Goal: Browse casually: Explore the website without a specific task or goal

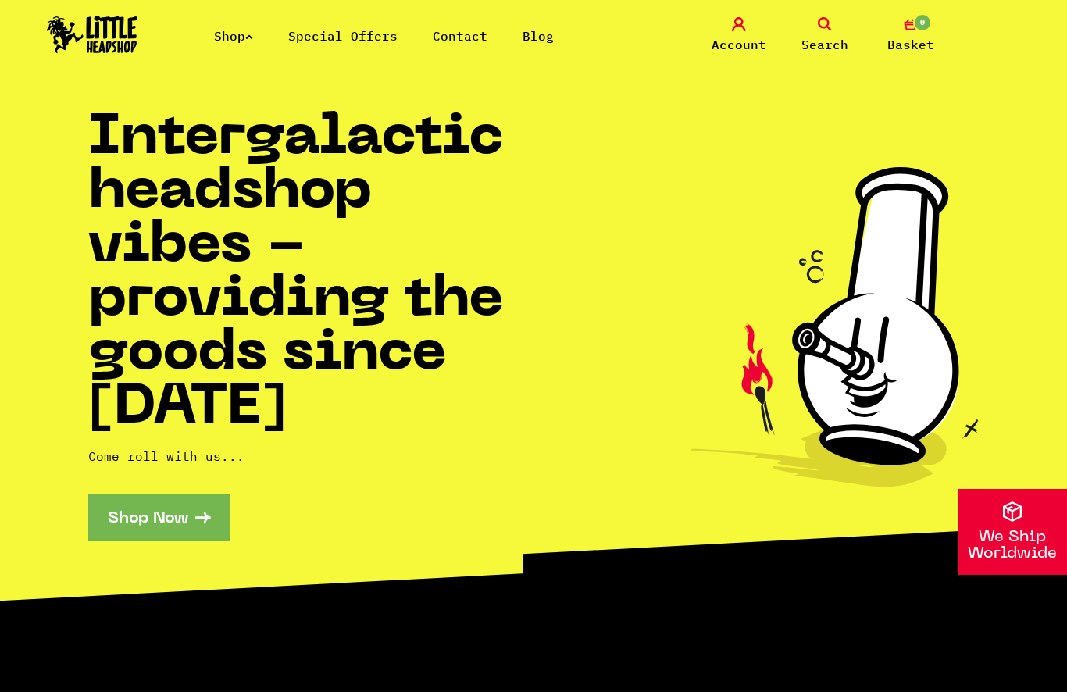
click at [238, 30] on link "Shop" at bounding box center [233, 36] width 39 height 16
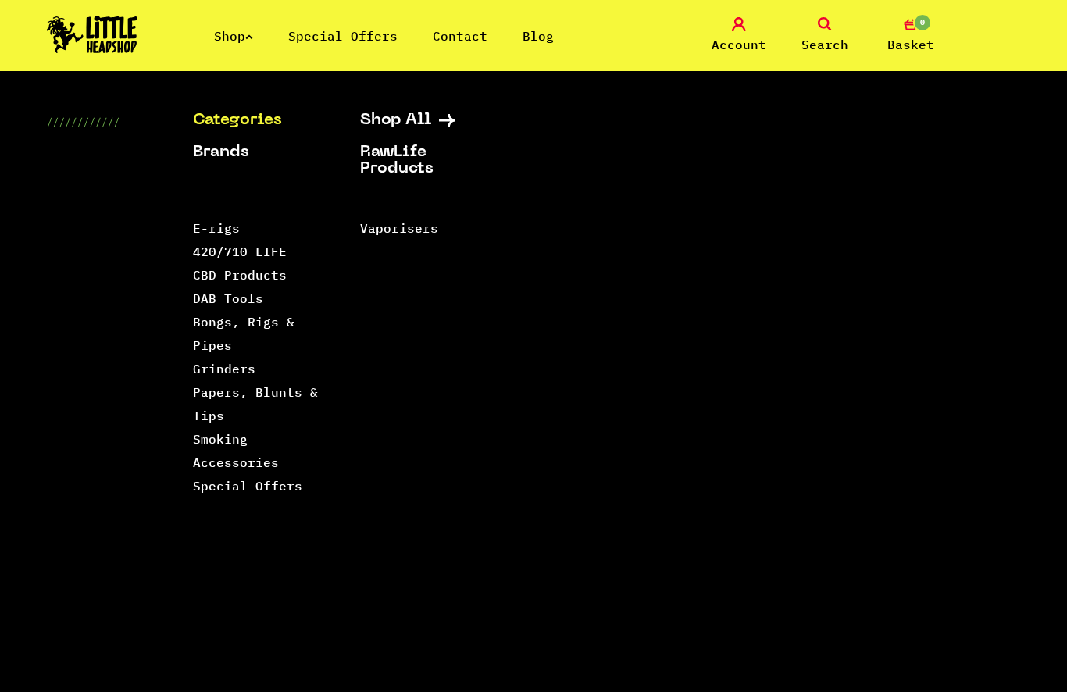
click at [264, 259] on link "420/710 LIFE" at bounding box center [240, 252] width 94 height 16
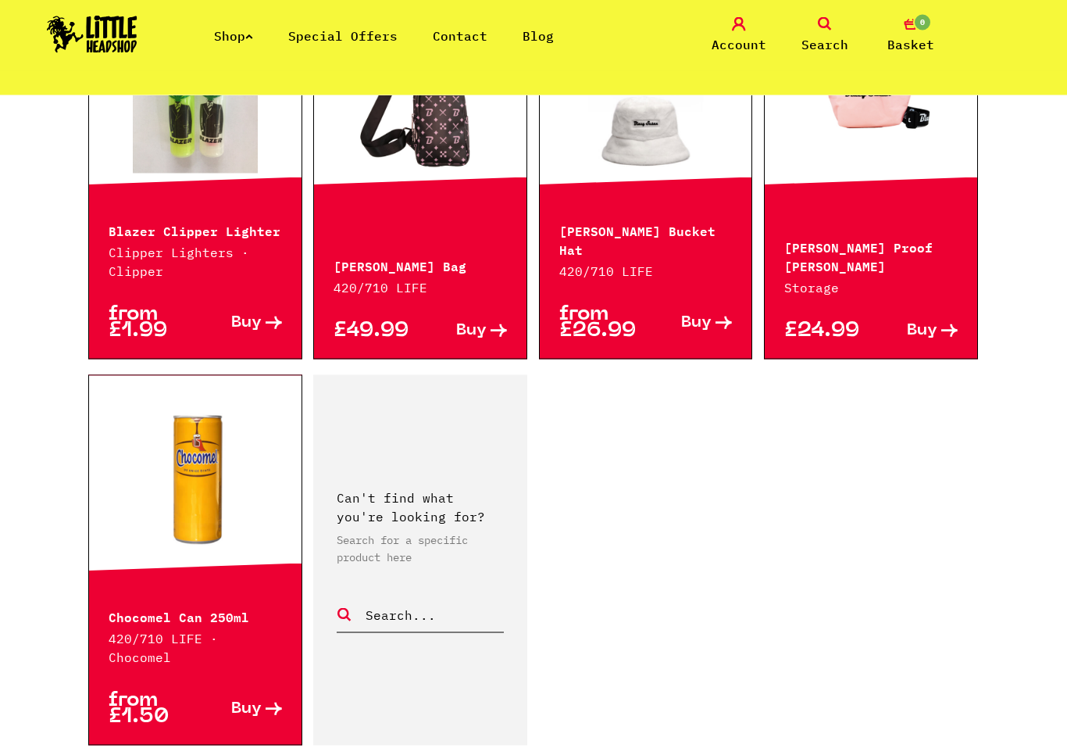
scroll to position [2515, 0]
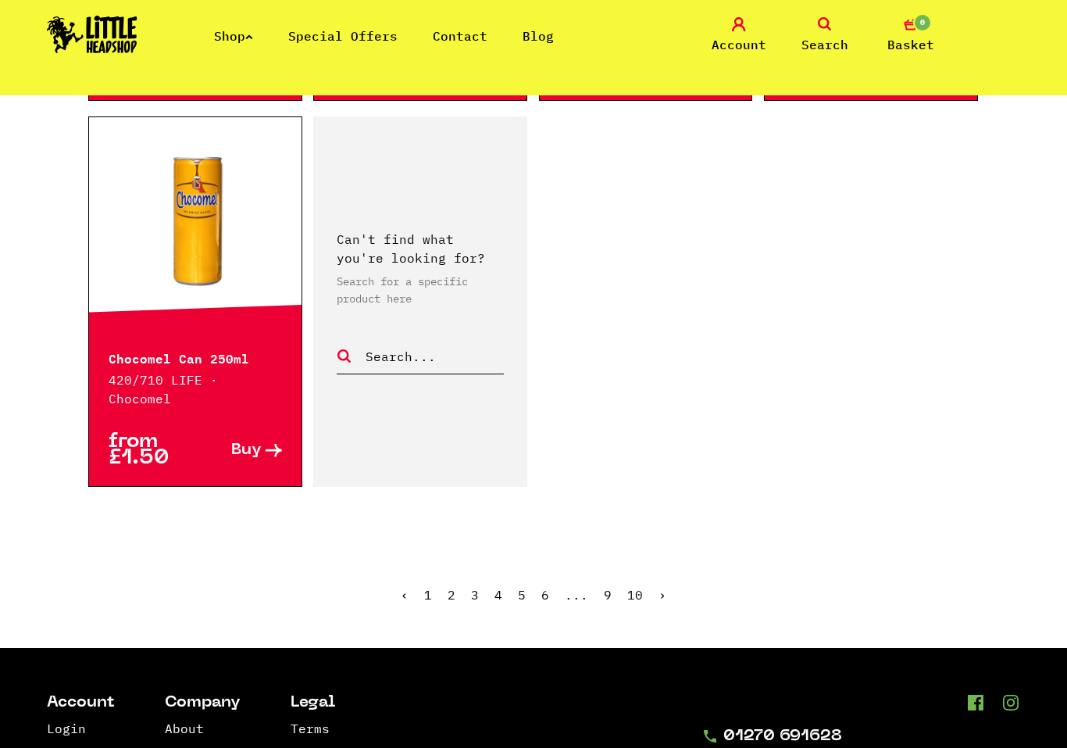
click at [455, 587] on link "2" at bounding box center [452, 595] width 8 height 16
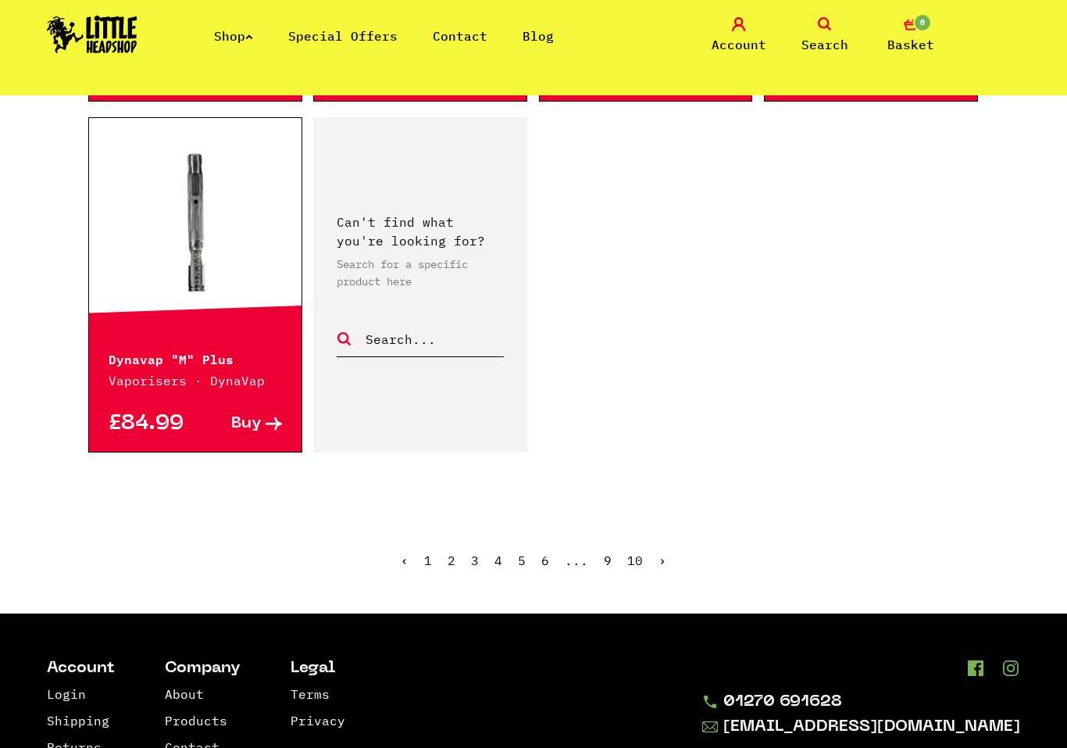
scroll to position [2612, 0]
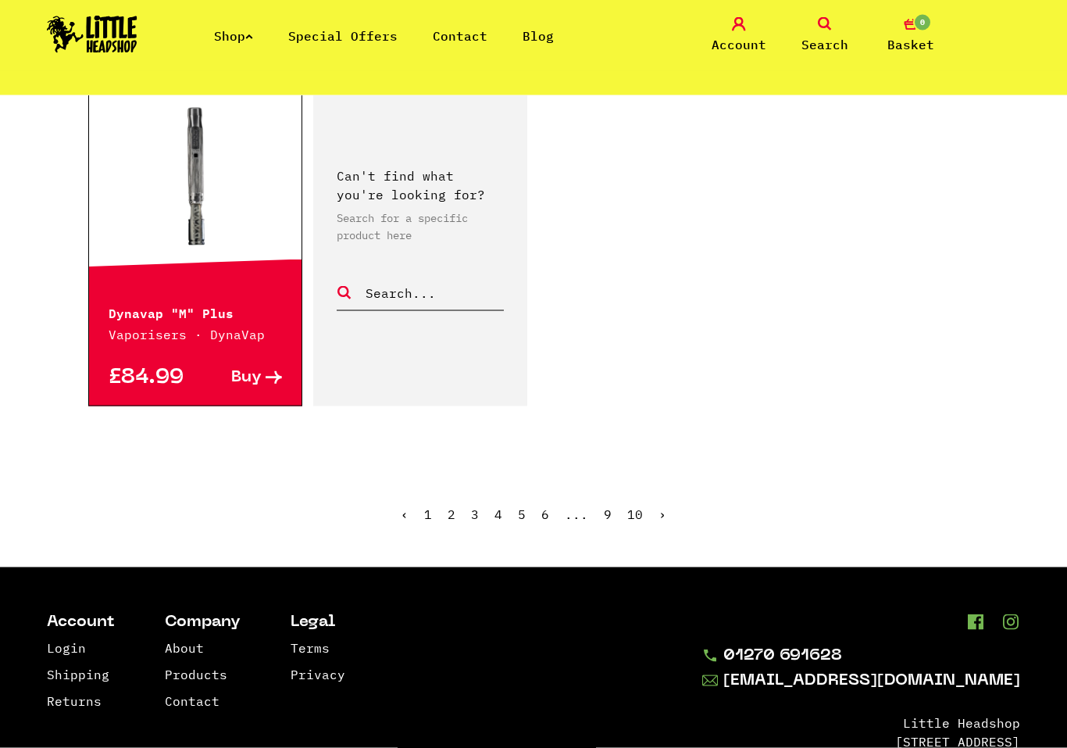
click at [479, 506] on link "3" at bounding box center [475, 514] width 8 height 16
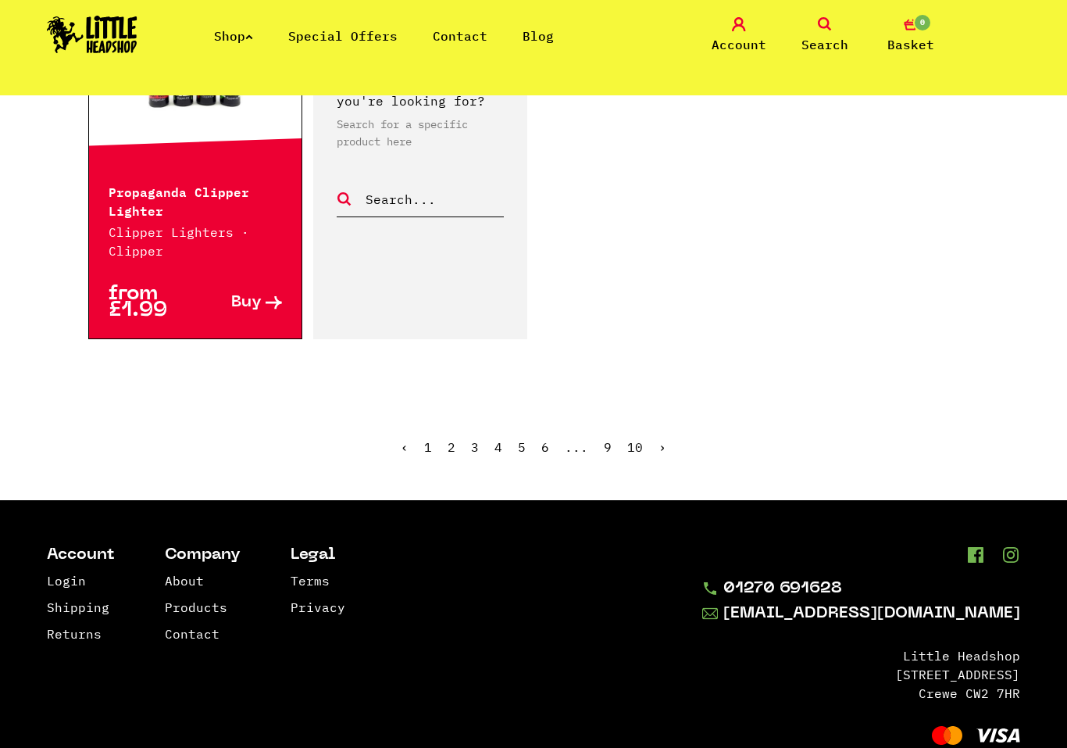
scroll to position [2725, 0]
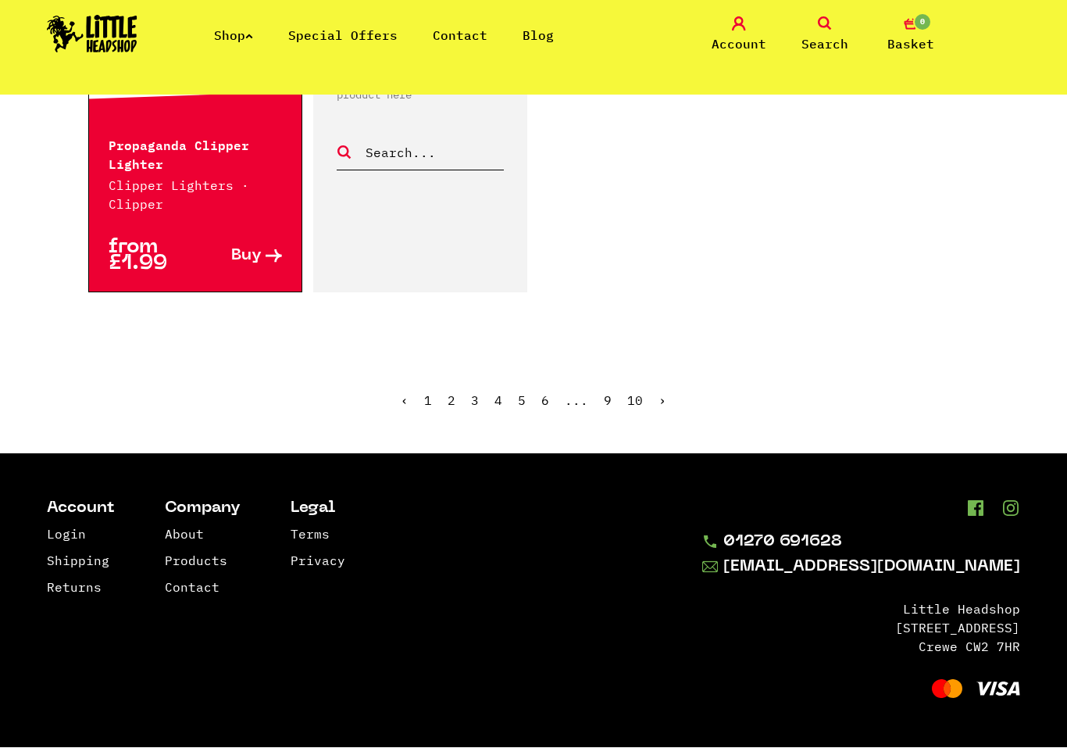
click at [477, 407] on span "3" at bounding box center [475, 401] width 8 height 16
click at [498, 407] on link "4" at bounding box center [498, 401] width 8 height 16
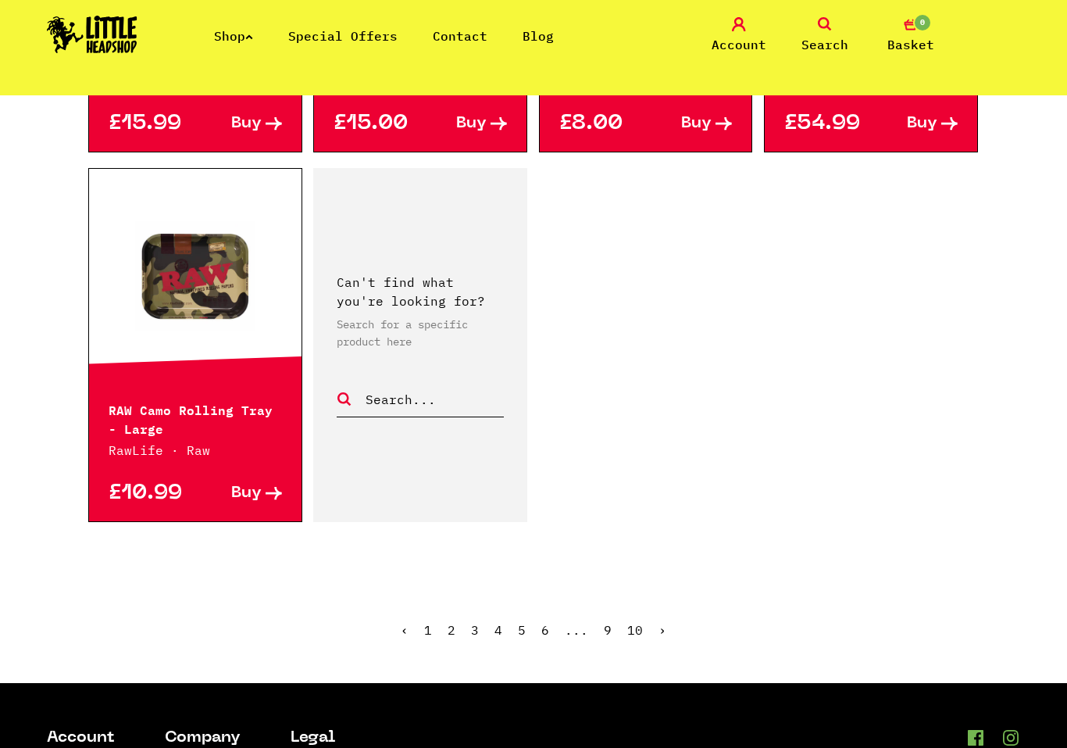
scroll to position [2543, 0]
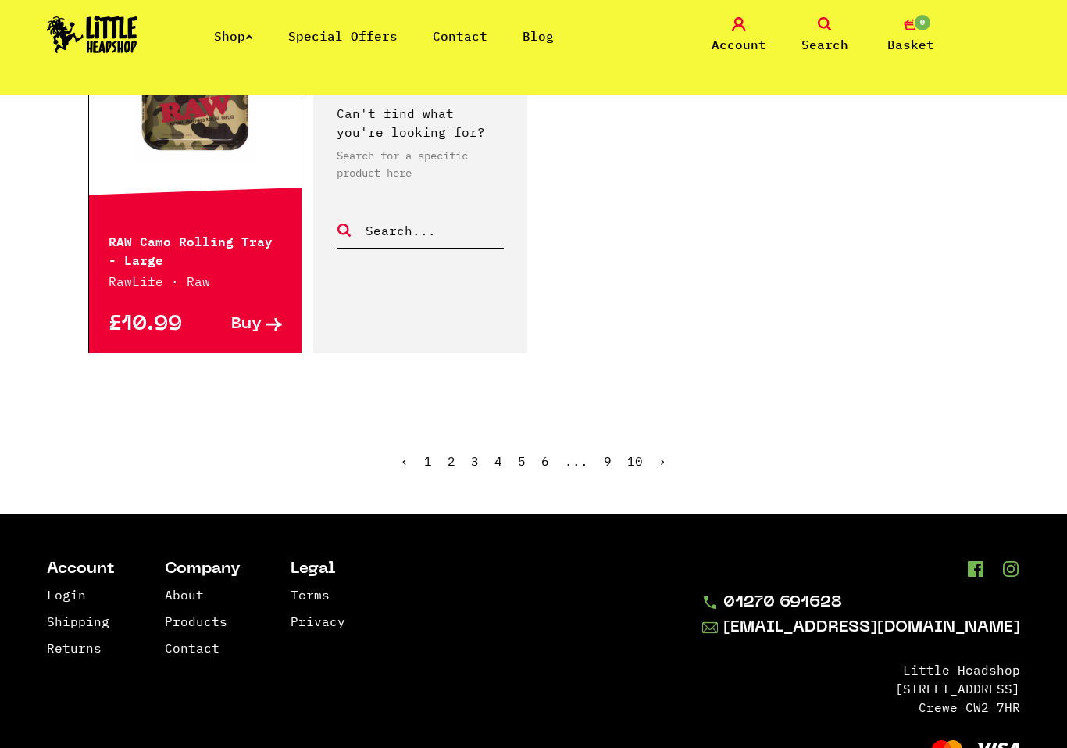
click at [521, 462] on link "5" at bounding box center [522, 461] width 8 height 16
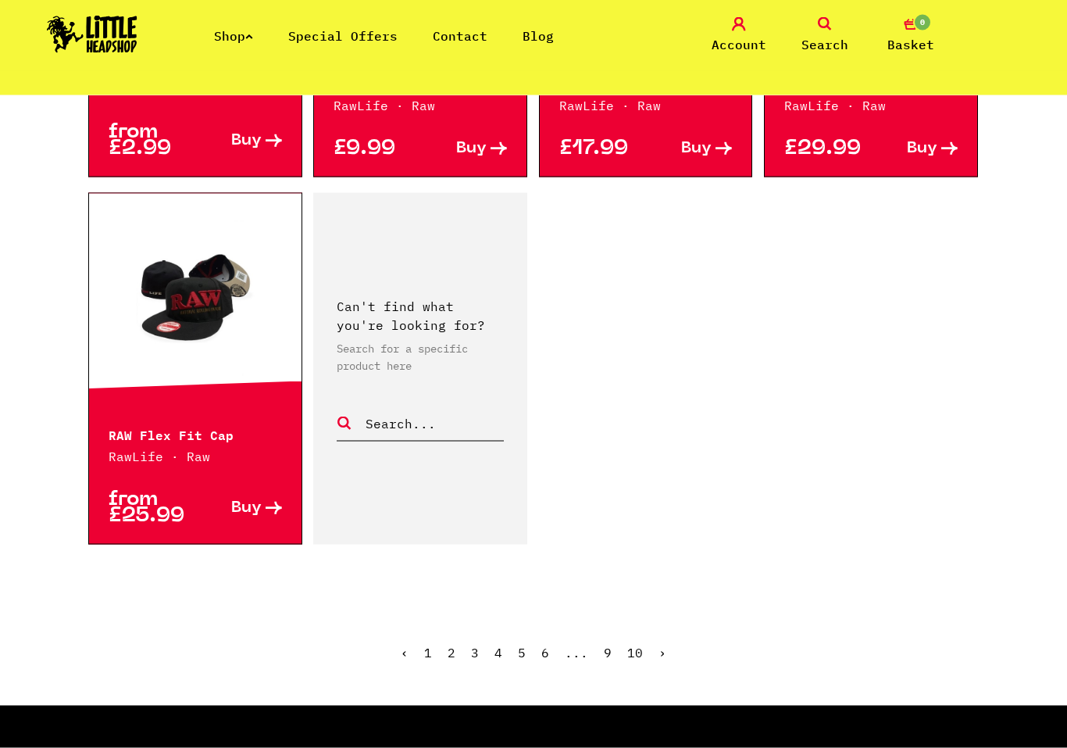
scroll to position [2332, 0]
click at [548, 655] on link "6" at bounding box center [545, 652] width 8 height 16
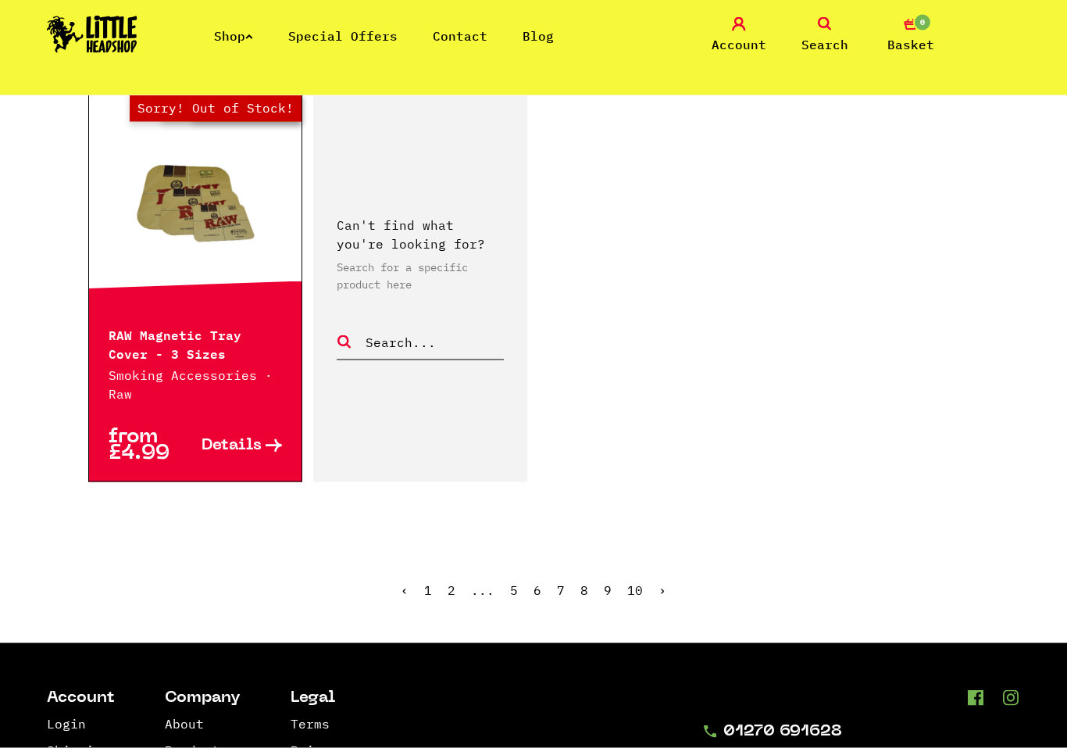
scroll to position [2448, 0]
click at [561, 594] on link "7" at bounding box center [561, 589] width 8 height 16
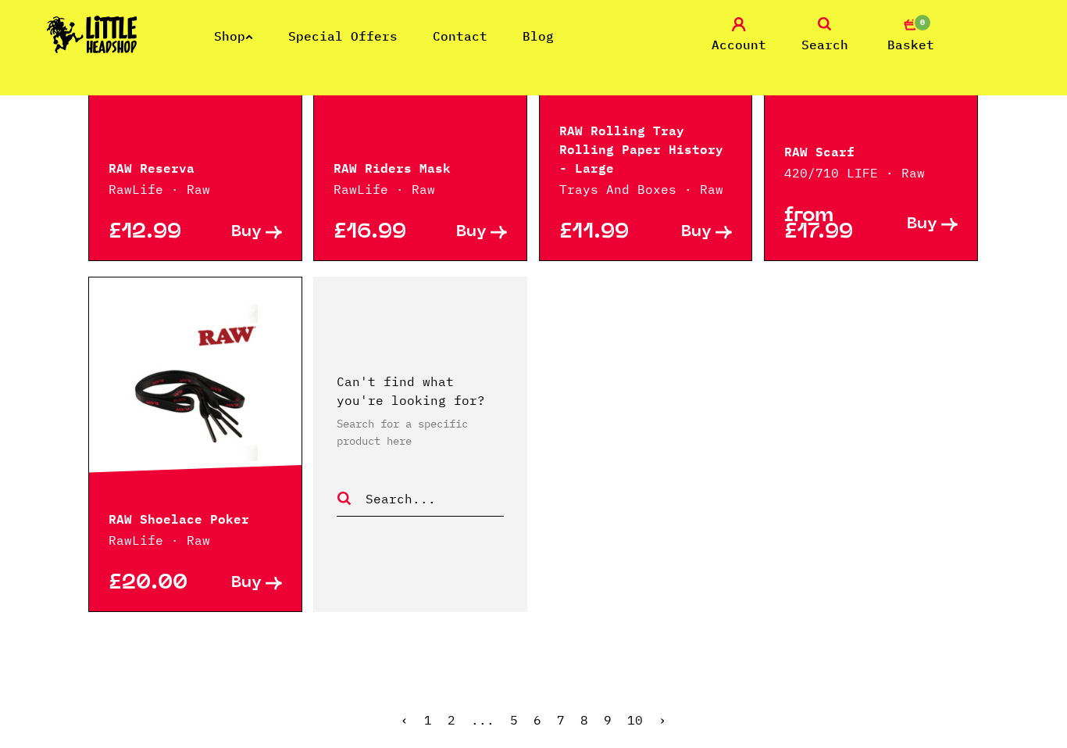
scroll to position [2370, 0]
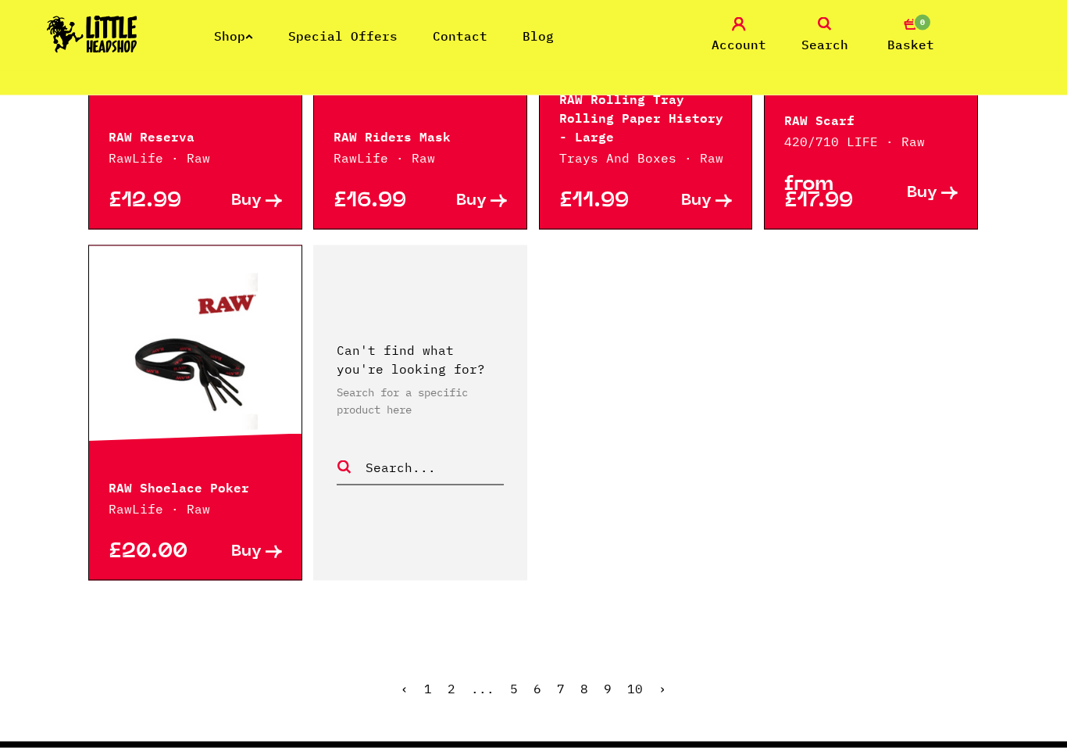
click at [585, 680] on link "8" at bounding box center [584, 688] width 8 height 16
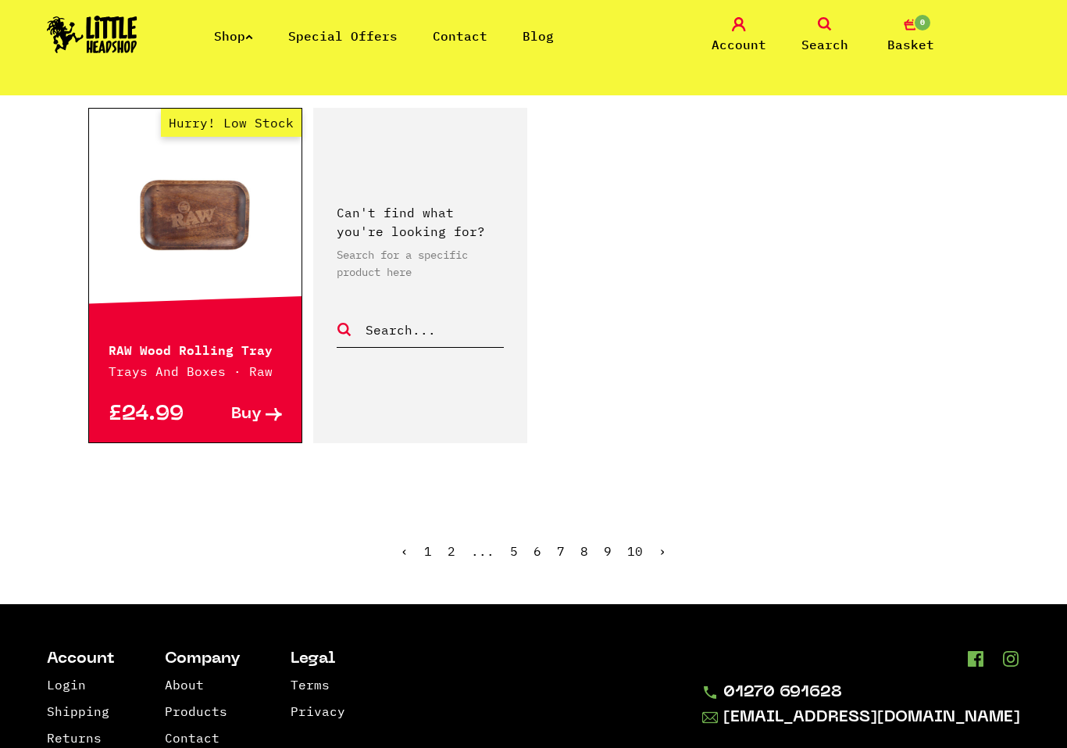
scroll to position [2488, 0]
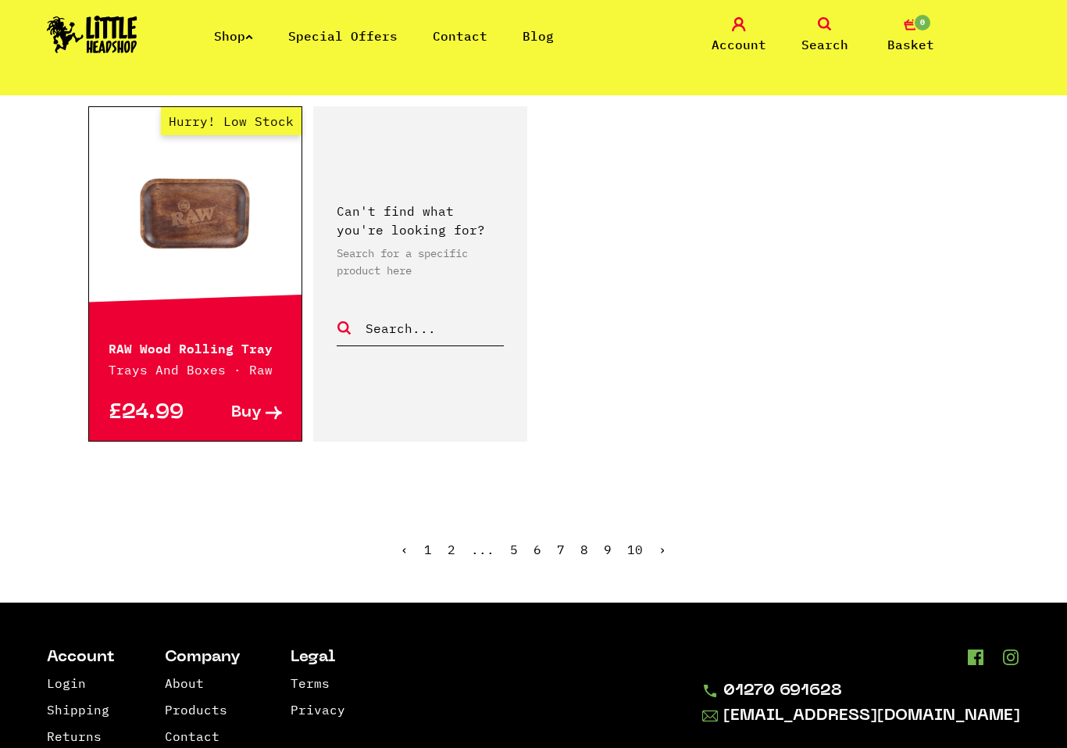
click at [586, 541] on span "8" at bounding box center [584, 549] width 8 height 16
click at [609, 541] on link "9" at bounding box center [608, 549] width 8 height 16
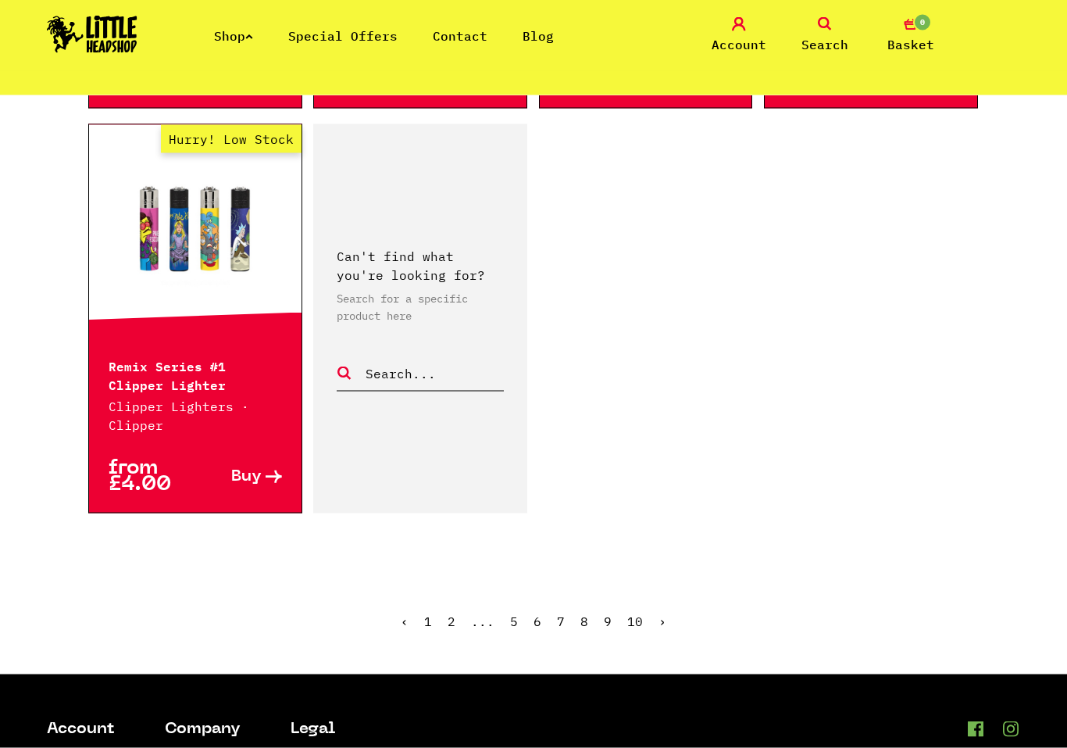
scroll to position [2482, 0]
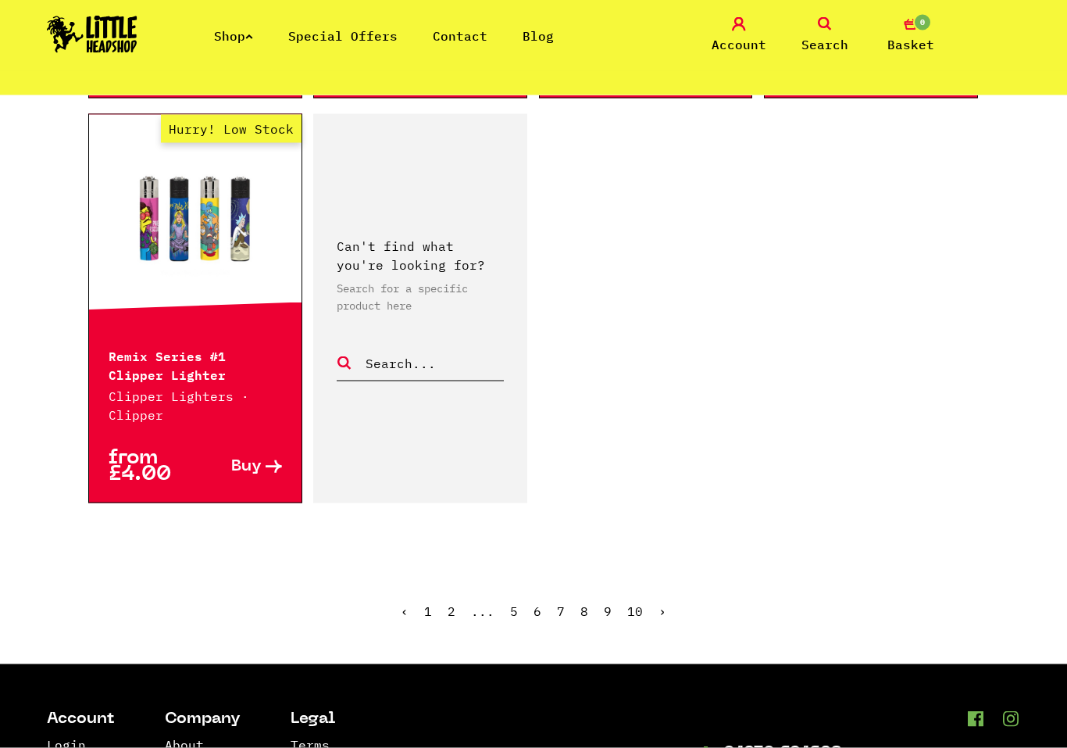
click at [635, 612] on link "10" at bounding box center [635, 611] width 16 height 16
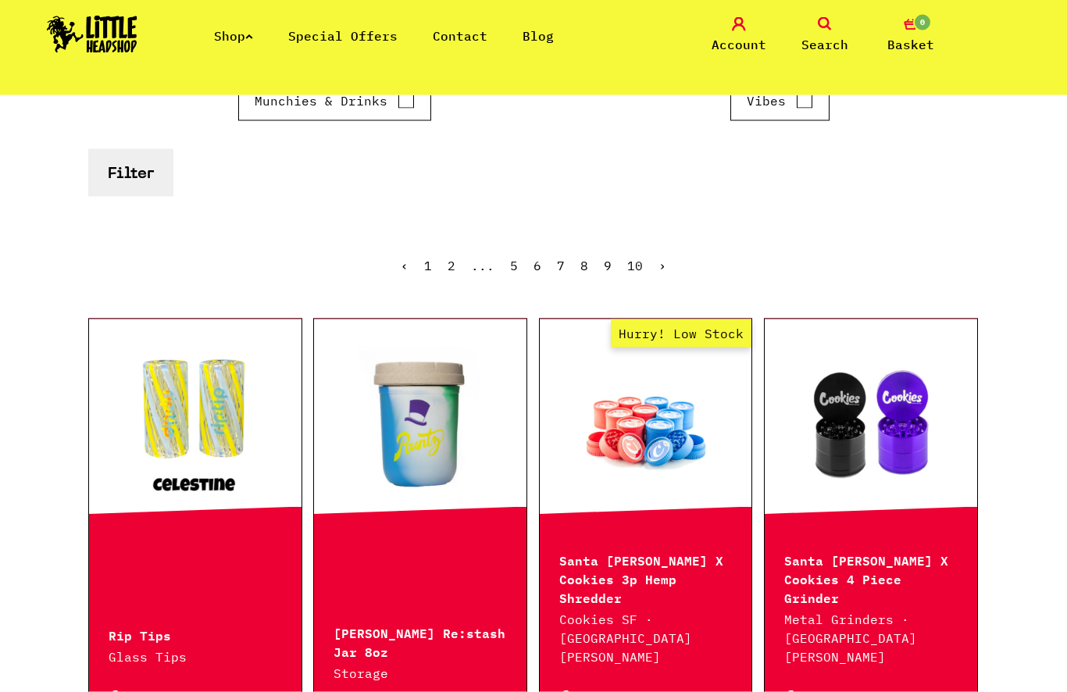
scroll to position [326, 0]
